Goal: Navigation & Orientation: Find specific page/section

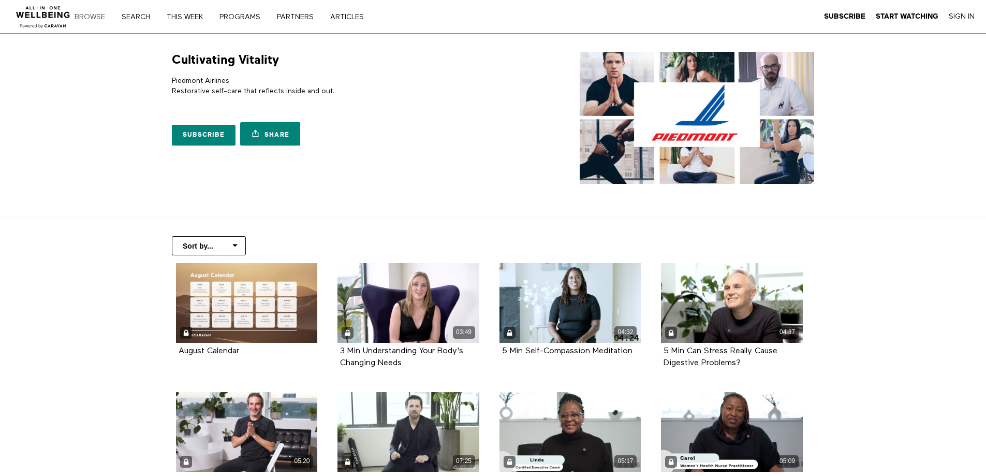
click at [89, 17] on link "Browse" at bounding box center [93, 16] width 45 height 7
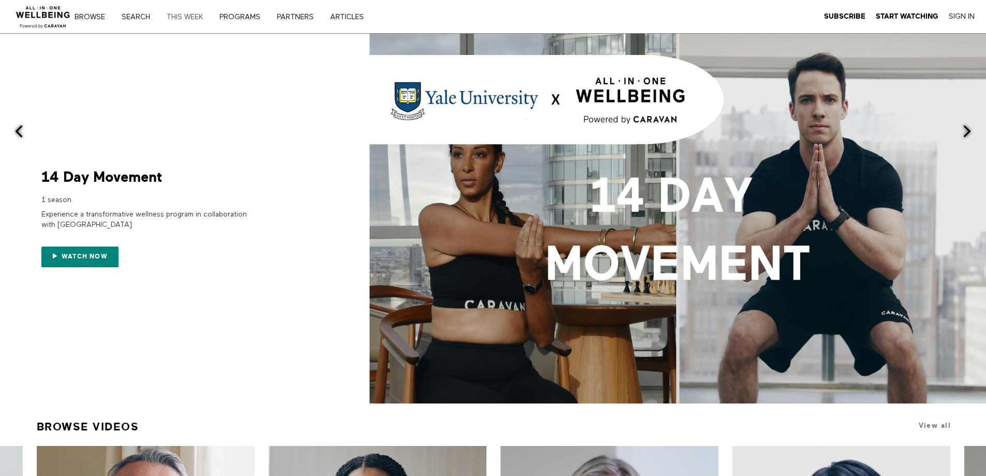
click at [188, 16] on link "THIS WEEK" at bounding box center [188, 16] width 51 height 7
